Goal: Transaction & Acquisition: Purchase product/service

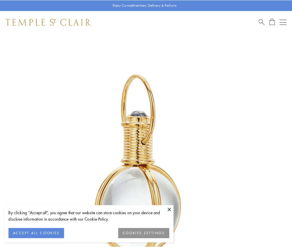
scroll to position [145, 0]
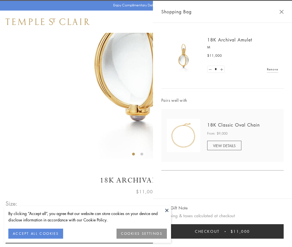
click at [223, 232] on button "Checkout $11,000" at bounding box center [223, 231] width 123 height 14
